Goal: Transaction & Acquisition: Purchase product/service

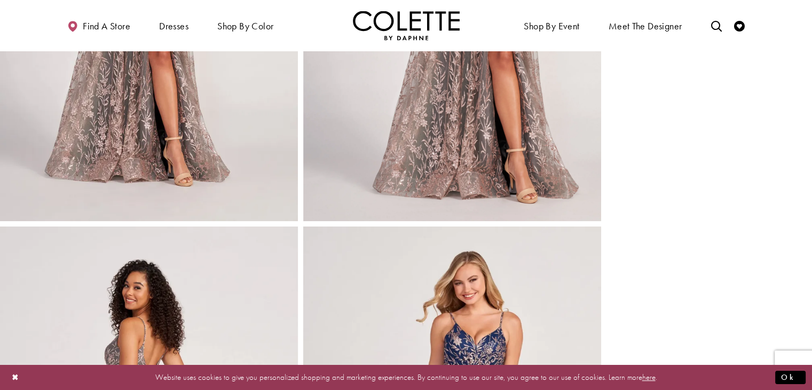
scroll to position [267, 0]
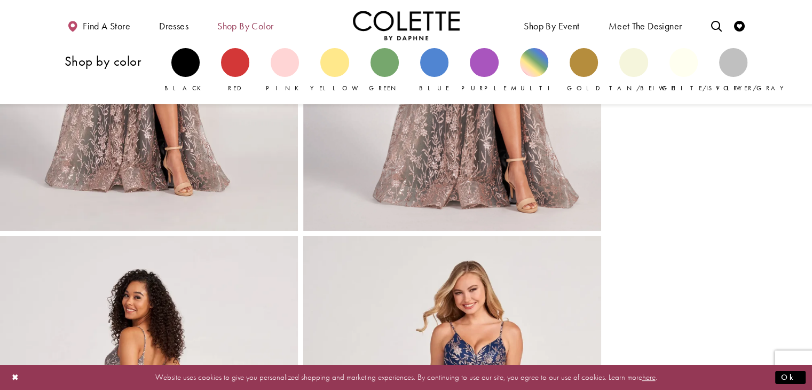
click at [276, 22] on span "Shop by color" at bounding box center [245, 25] width 61 height 29
click at [253, 28] on span "Shop by color" at bounding box center [245, 26] width 56 height 11
click at [434, 62] on div "Primary block" at bounding box center [434, 62] width 28 height 28
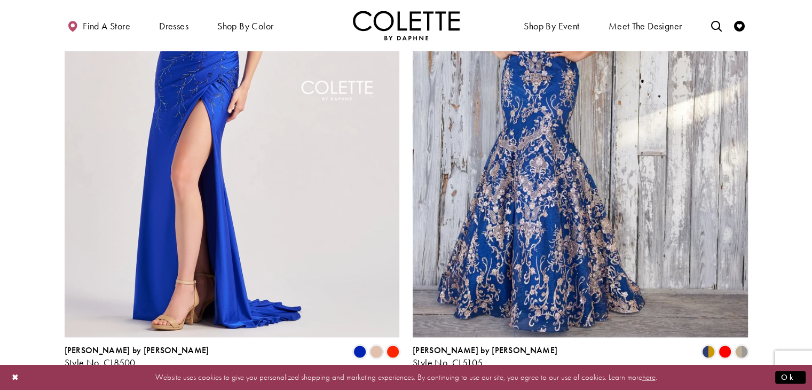
scroll to position [1921, 0]
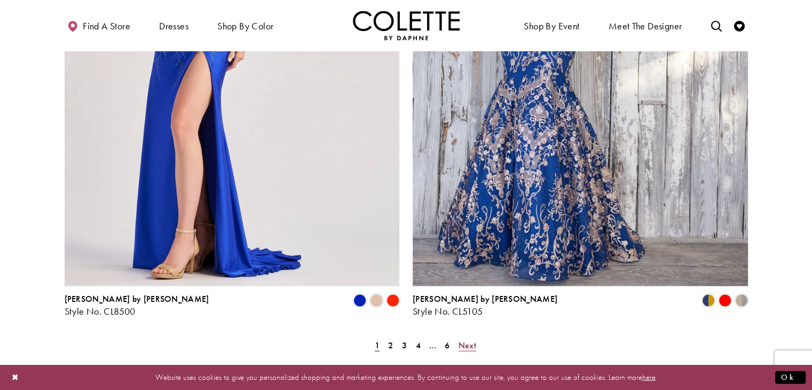
click at [467, 339] on span "Next" at bounding box center [467, 344] width 18 height 11
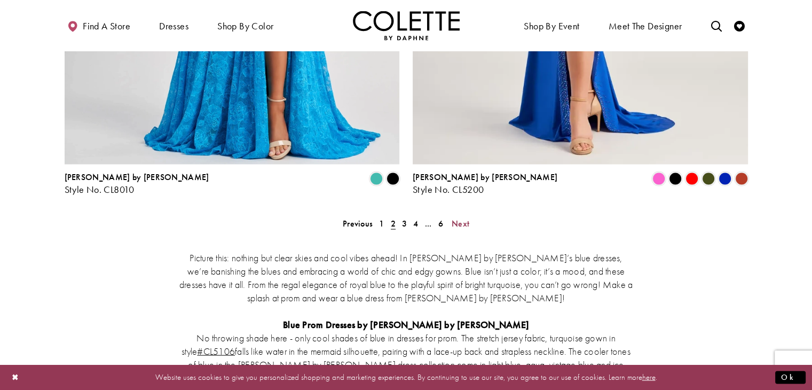
scroll to position [2085, 0]
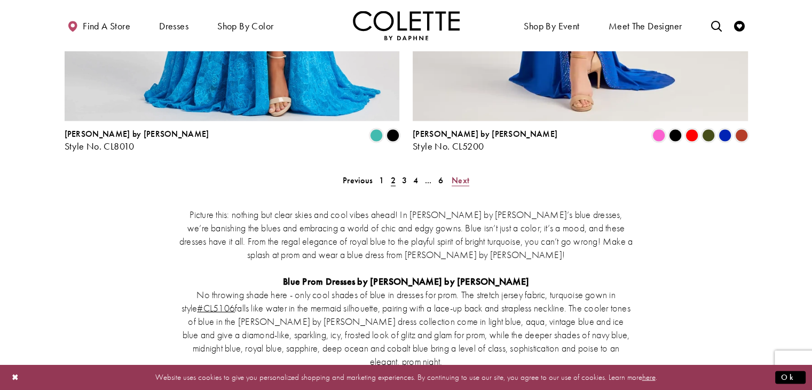
click at [464, 174] on span "Next" at bounding box center [460, 179] width 18 height 11
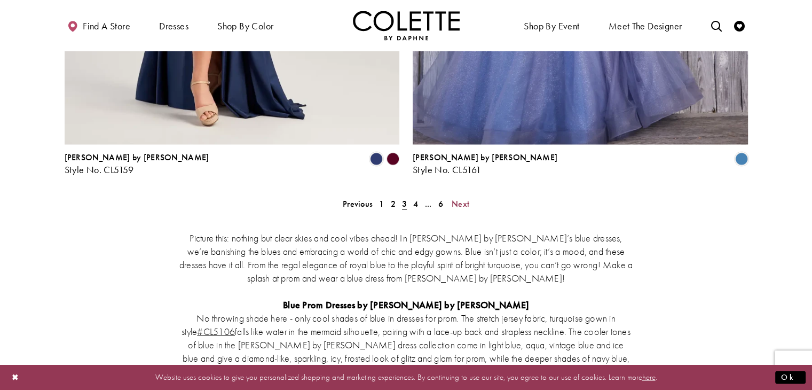
scroll to position [1872, 0]
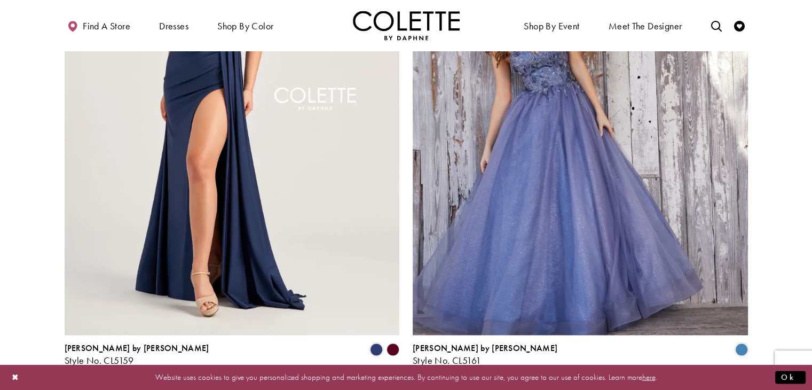
click at [465, 388] on span "Next" at bounding box center [460, 393] width 18 height 11
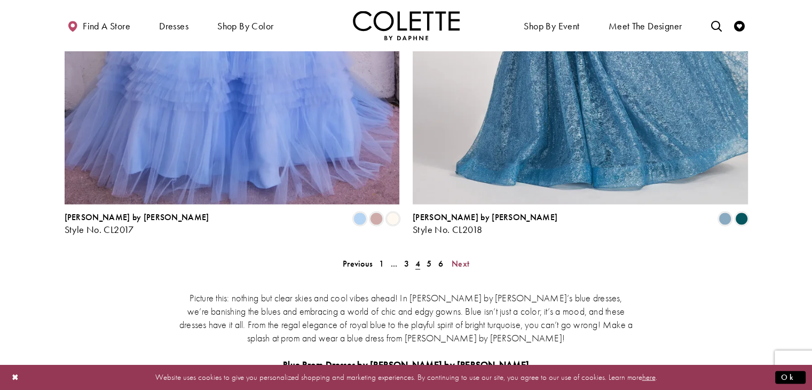
scroll to position [2032, 0]
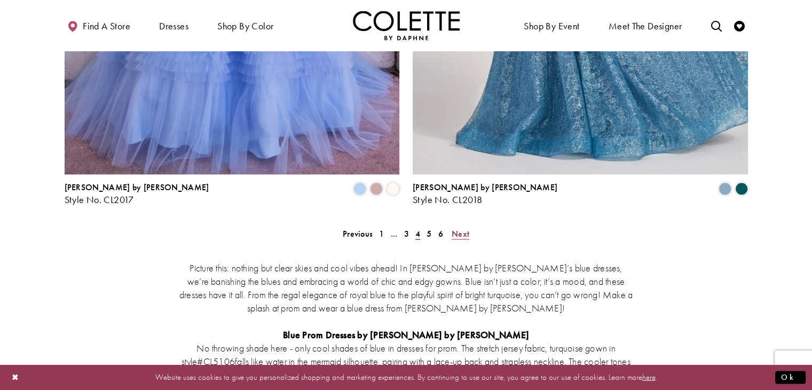
click at [463, 228] on span "Next" at bounding box center [460, 233] width 18 height 11
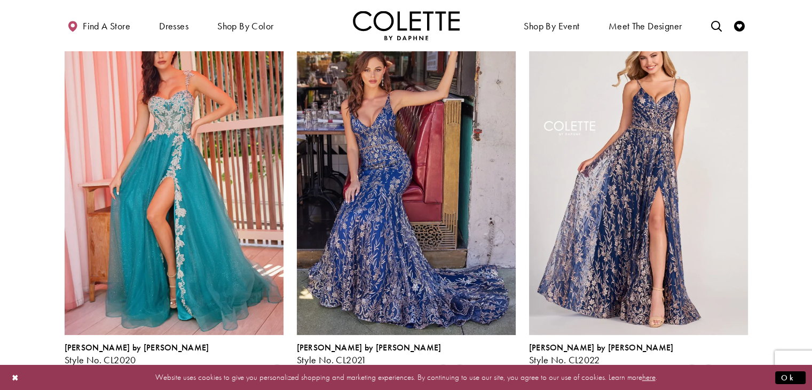
scroll to position [111, 0]
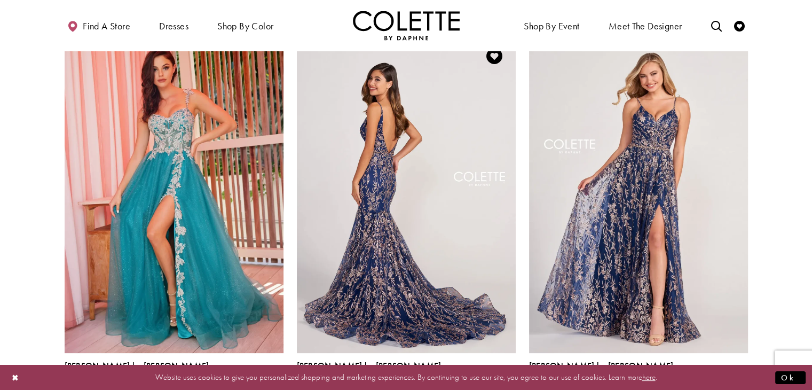
click at [368, 206] on img "Visit Colette by Daphne Style No. CL2021 Page" at bounding box center [406, 194] width 219 height 318
